Goal: Ask a question

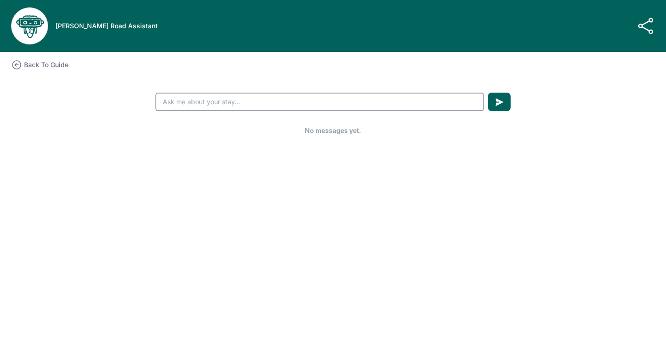
click at [189, 102] on input "text" at bounding box center [319, 102] width 329 height 19
type input "what time is check in"
click at [488, 93] on button "submit" at bounding box center [499, 102] width 23 height 19
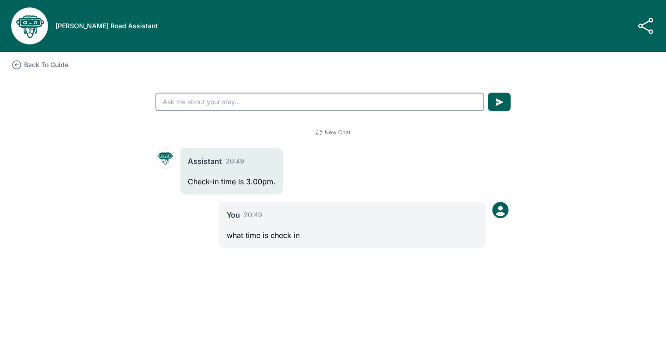
click at [192, 103] on input "text" at bounding box center [319, 102] width 329 height 19
type input "can we store our bags if we arrive early"
click at [488, 93] on button "submit" at bounding box center [499, 102] width 23 height 19
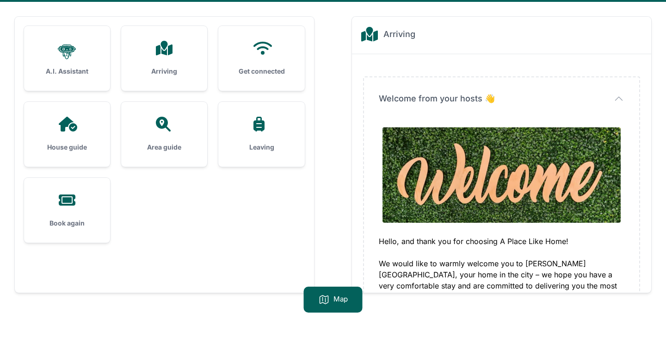
scroll to position [59, 0]
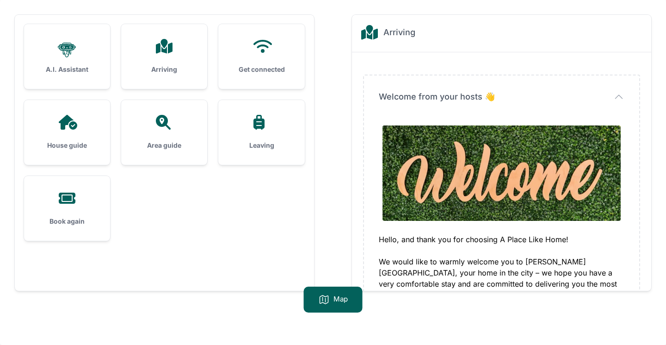
click at [72, 124] on icon at bounding box center [68, 122] width 19 height 15
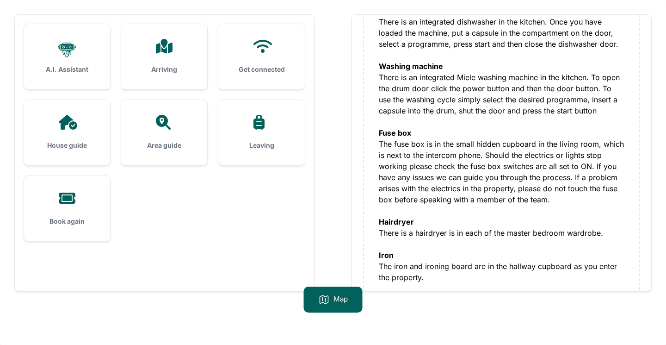
scroll to position [1253, 0]
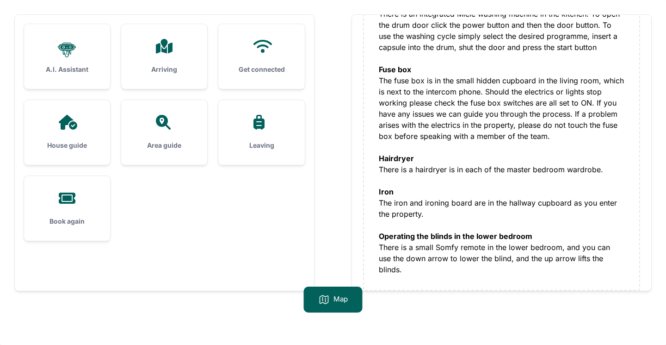
click at [166, 54] on div "Arriving" at bounding box center [164, 56] width 86 height 65
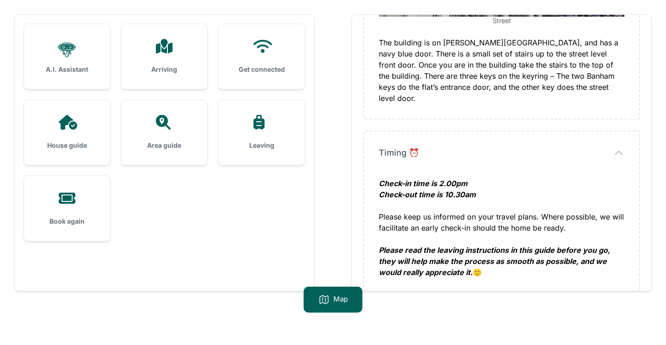
scroll to position [770, 0]
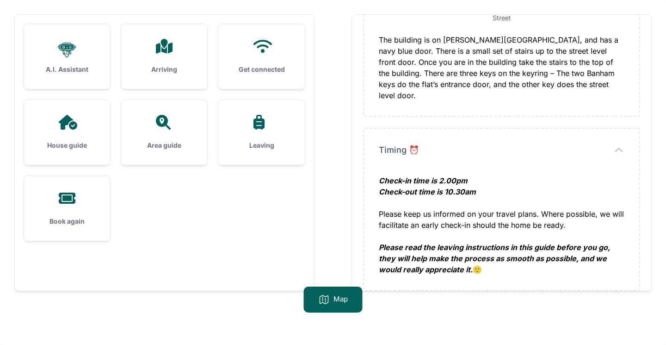
click at [166, 123] on icon at bounding box center [163, 122] width 15 height 15
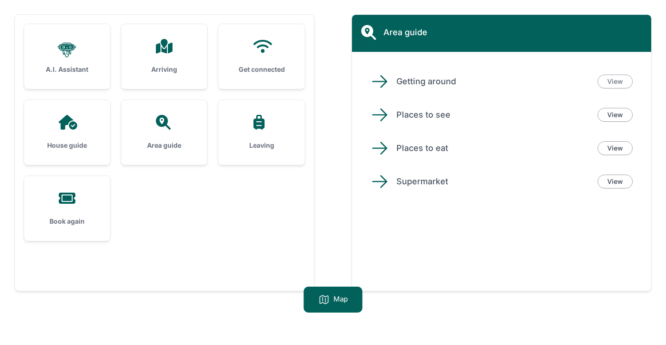
click at [622, 84] on link "View" at bounding box center [615, 81] width 35 height 14
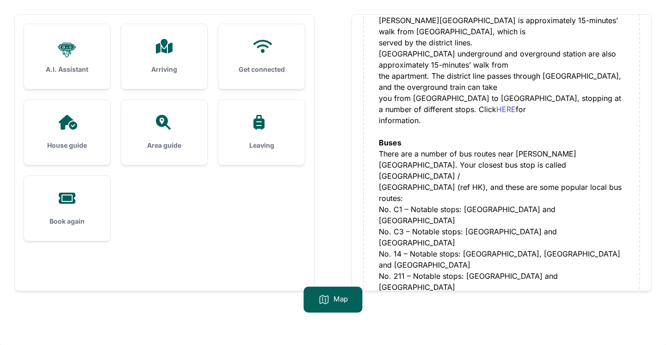
scroll to position [380, 0]
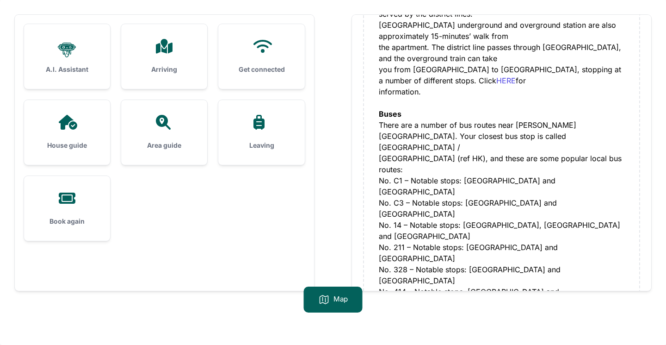
click at [255, 52] on icon at bounding box center [262, 46] width 22 height 15
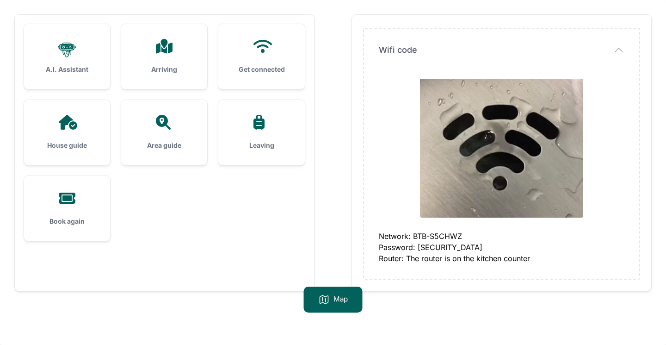
scroll to position [0, 0]
